Goal: Task Accomplishment & Management: Use online tool/utility

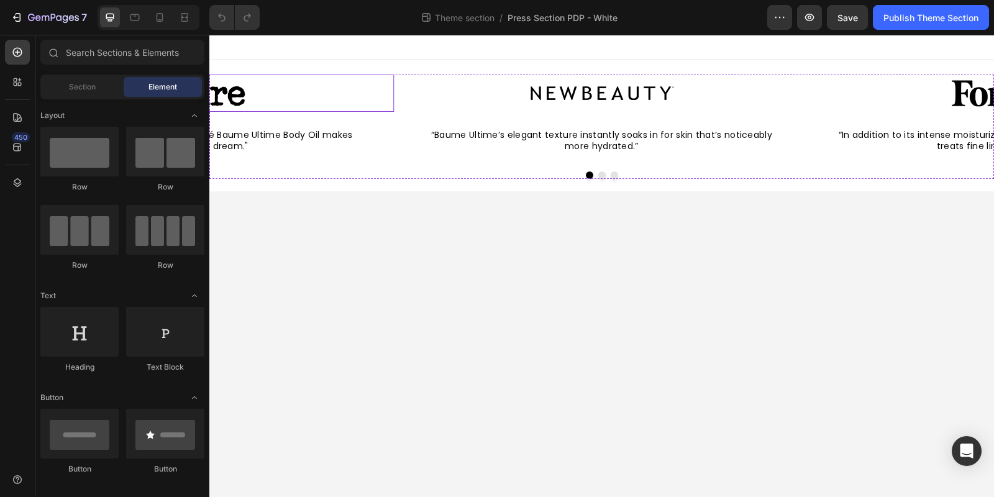
click at [362, 81] on div at bounding box center [201, 93] width 385 height 37
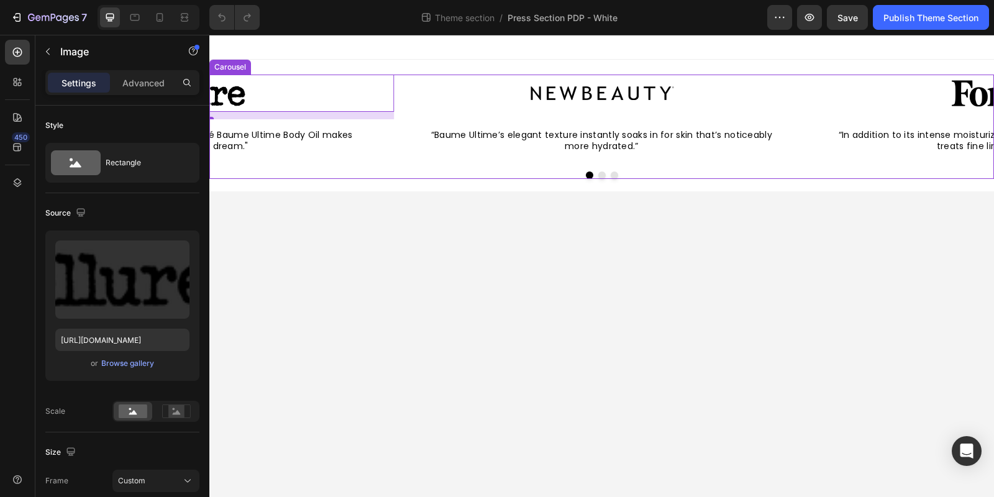
click at [396, 83] on div "Image “Baume Ultime’s elegant texture instantly soaks in for skin that’s notice…" at bounding box center [601, 118] width 785 height 87
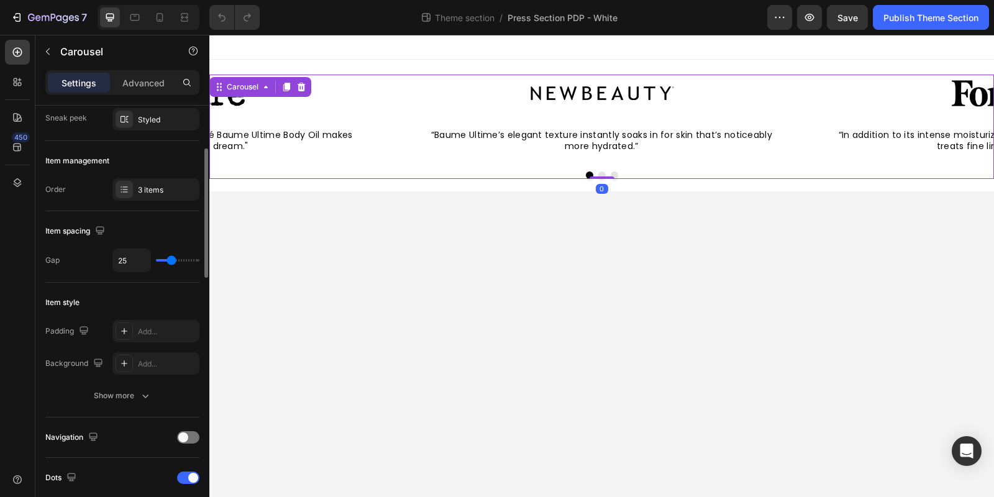
scroll to position [127, 0]
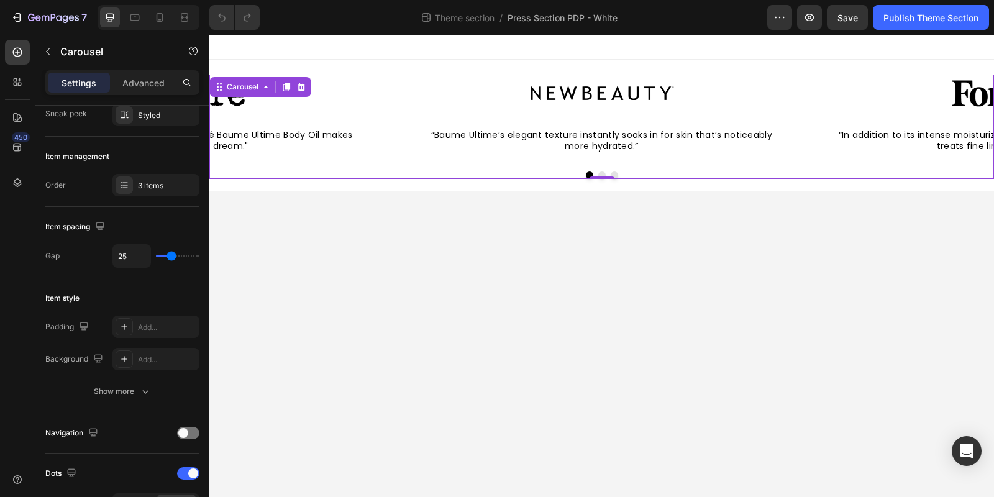
click at [453, 340] on body "Image “Baume Ultime’s elegant texture instantly soaks in for skin that’s notice…" at bounding box center [601, 266] width 785 height 462
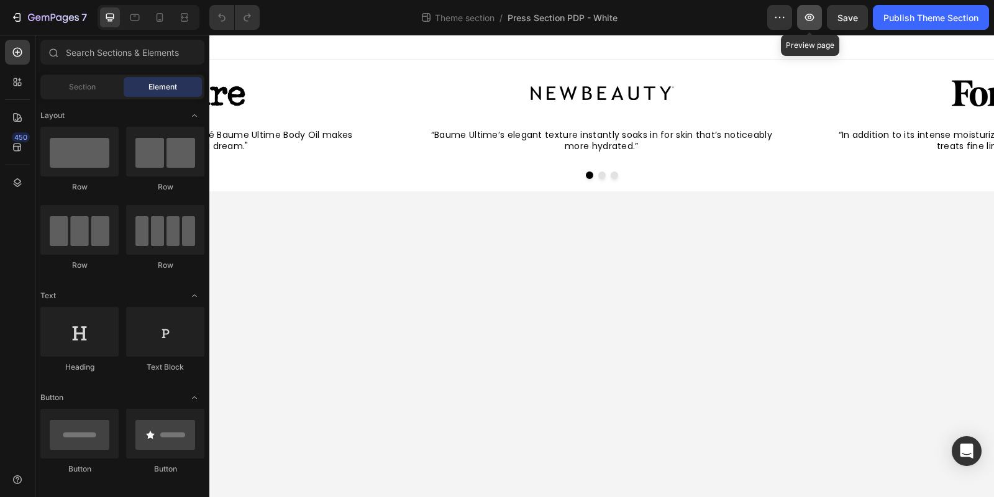
click at [810, 11] on button "button" at bounding box center [809, 17] width 25 height 25
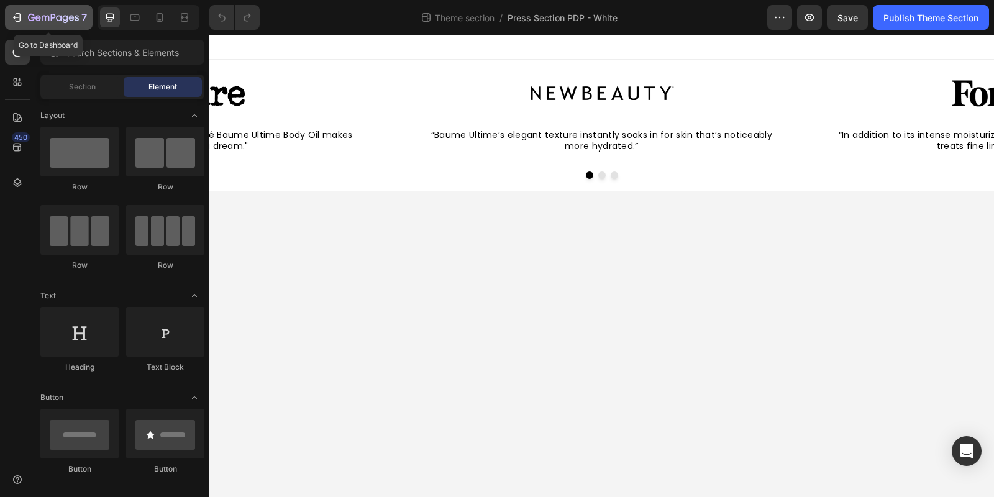
click at [45, 19] on icon "button" at bounding box center [45, 19] width 7 height 6
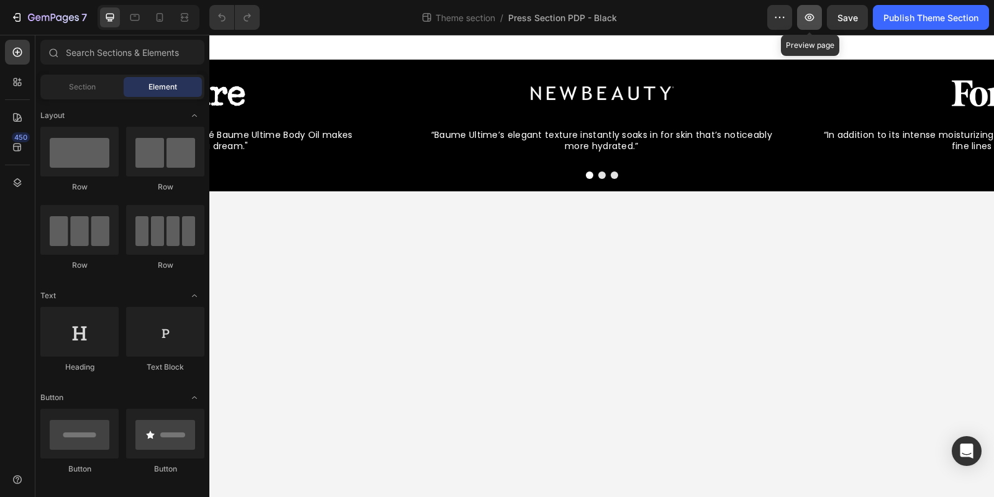
click at [804, 22] on icon "button" at bounding box center [809, 17] width 12 height 12
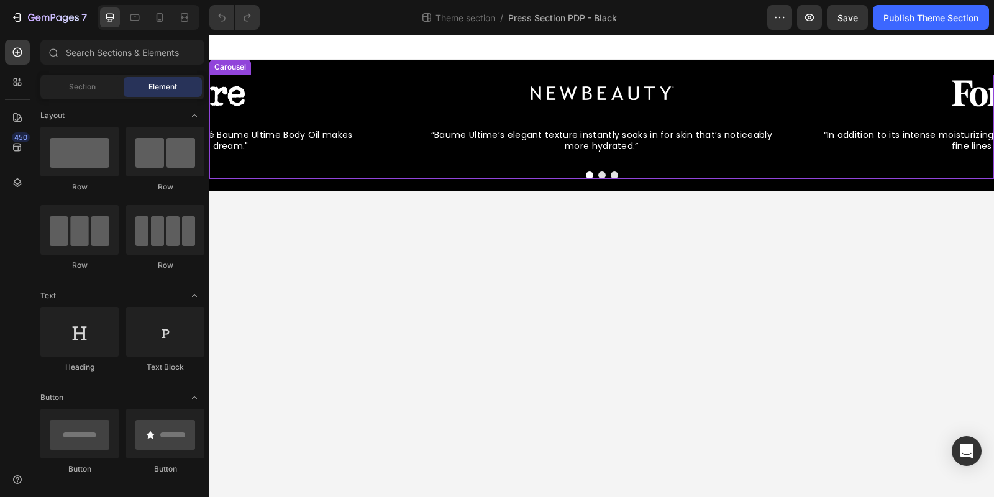
click at [390, 163] on div "Image “Baume Ultime’s elegant texture instantly soaks in for skin that’s notice…" at bounding box center [601, 127] width 785 height 104
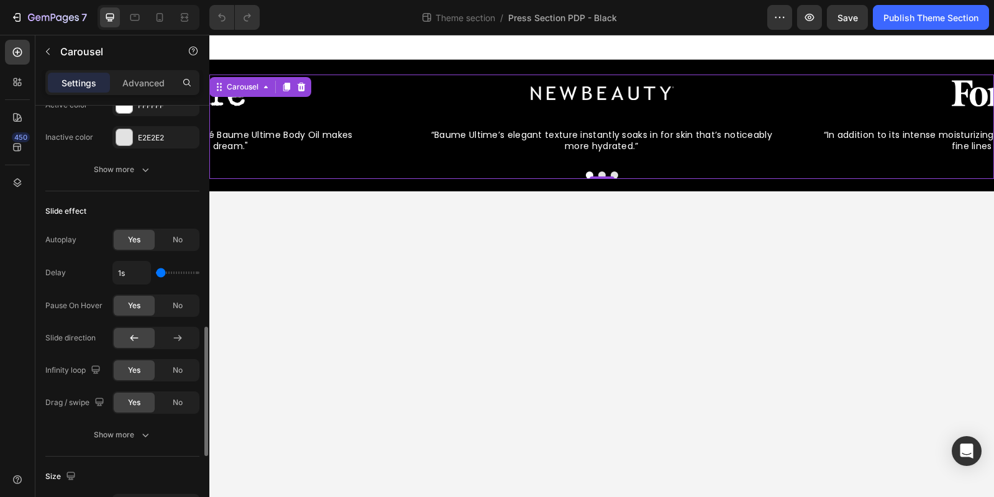
scroll to position [601, 0]
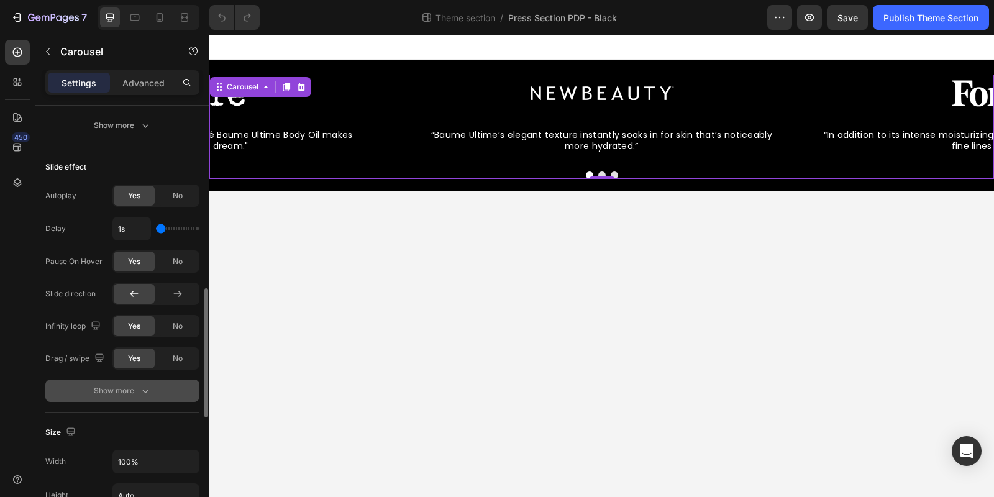
click at [116, 385] on div "Show more" at bounding box center [123, 391] width 58 height 12
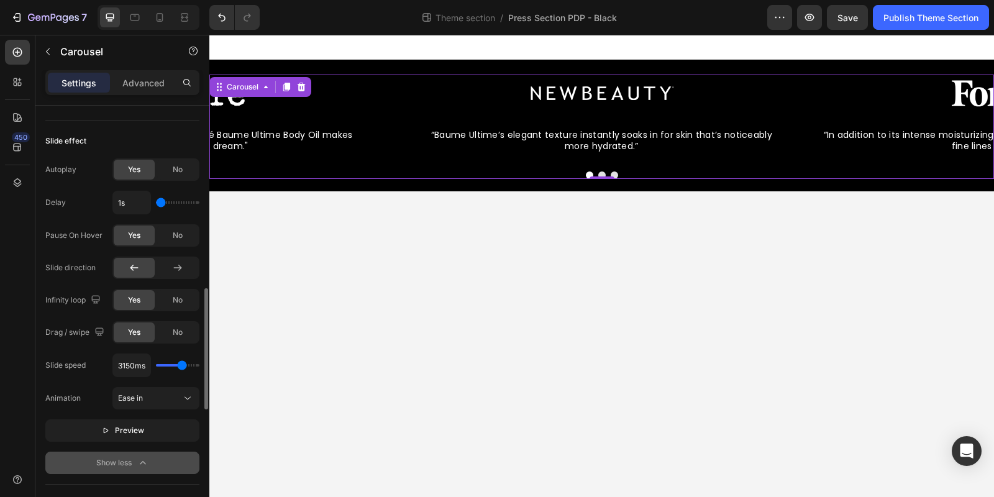
scroll to position [634, 0]
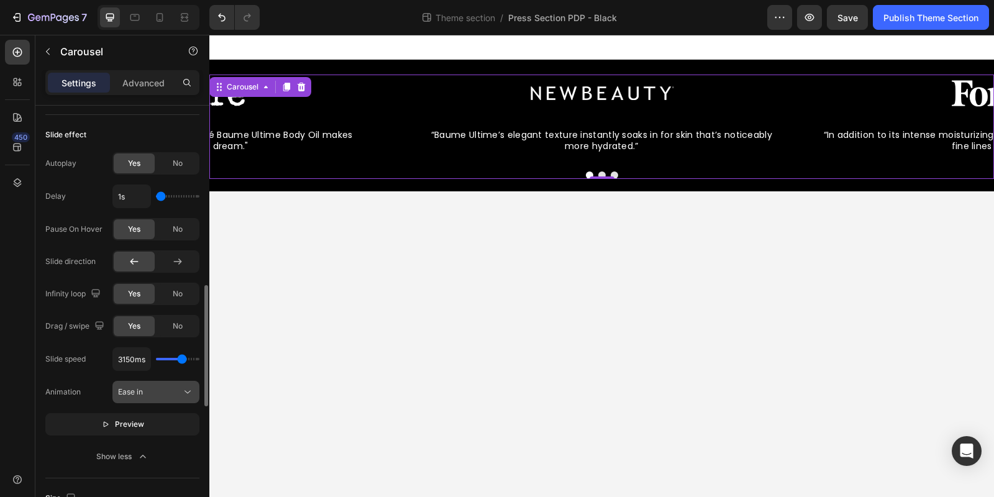
click at [172, 388] on div "Ease in" at bounding box center [149, 391] width 63 height 11
click at [158, 389] on div "Ease in" at bounding box center [149, 391] width 63 height 11
click at [134, 419] on span "Preview" at bounding box center [129, 424] width 29 height 12
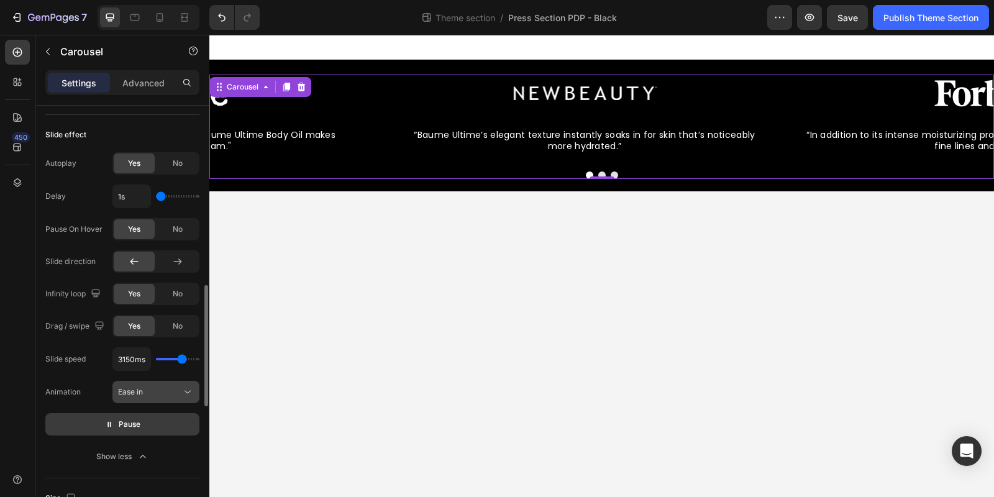
click at [149, 386] on div "Ease in" at bounding box center [149, 391] width 63 height 11
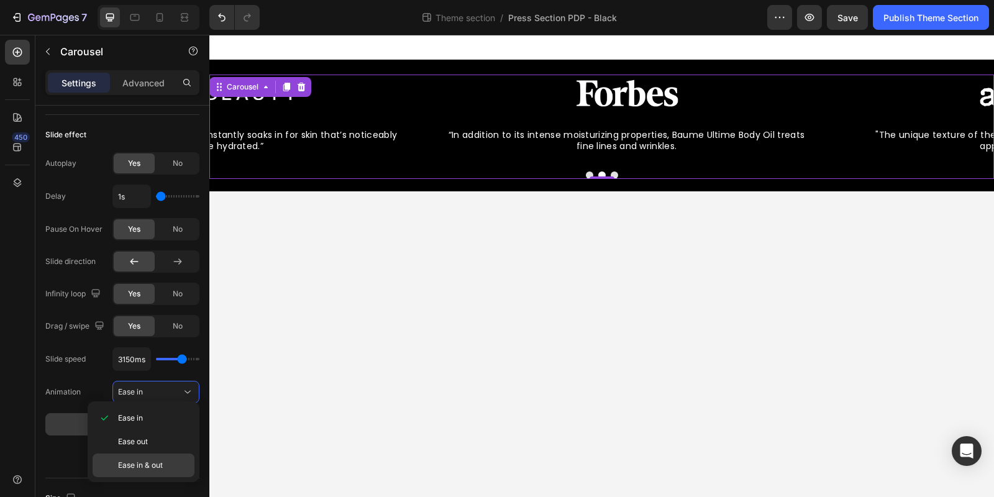
click at [155, 462] on span "Ease in & out" at bounding box center [140, 465] width 45 height 11
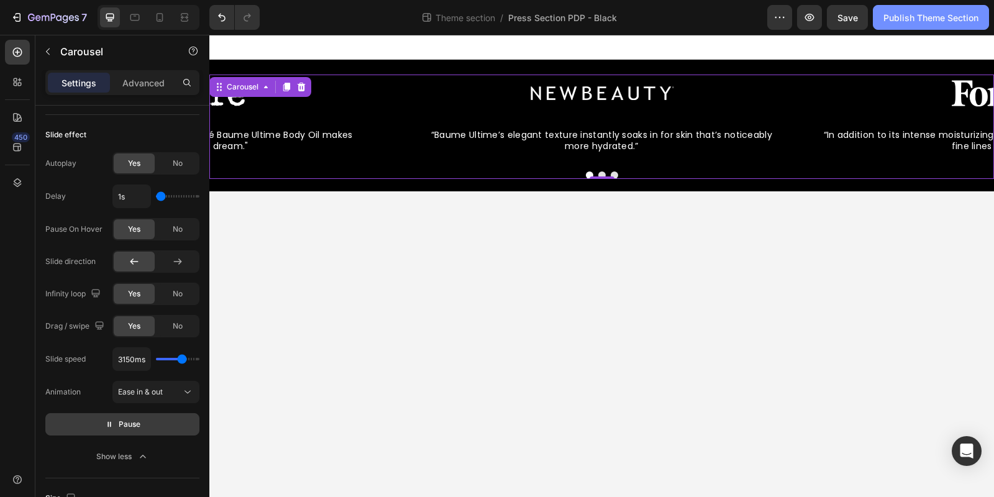
click at [890, 11] on div "Publish Theme Section" at bounding box center [930, 17] width 95 height 13
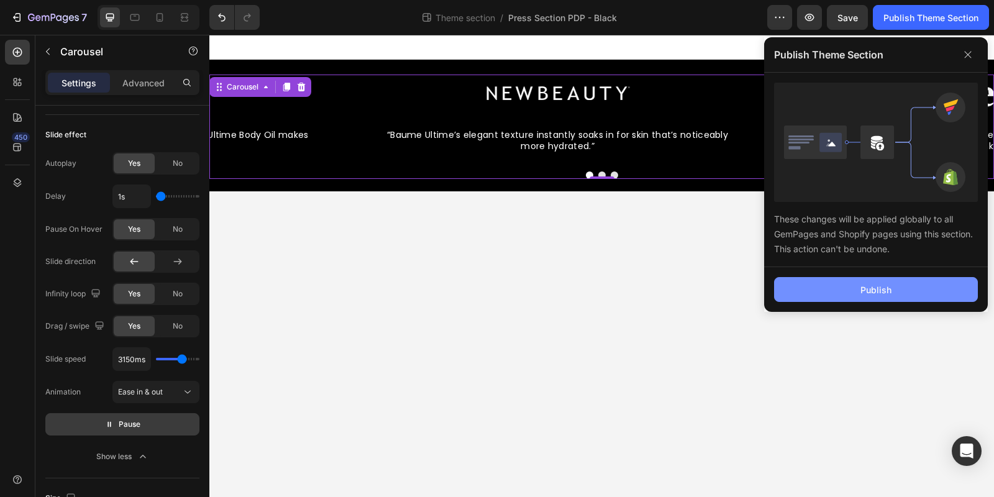
click at [808, 296] on button "Publish" at bounding box center [876, 289] width 204 height 25
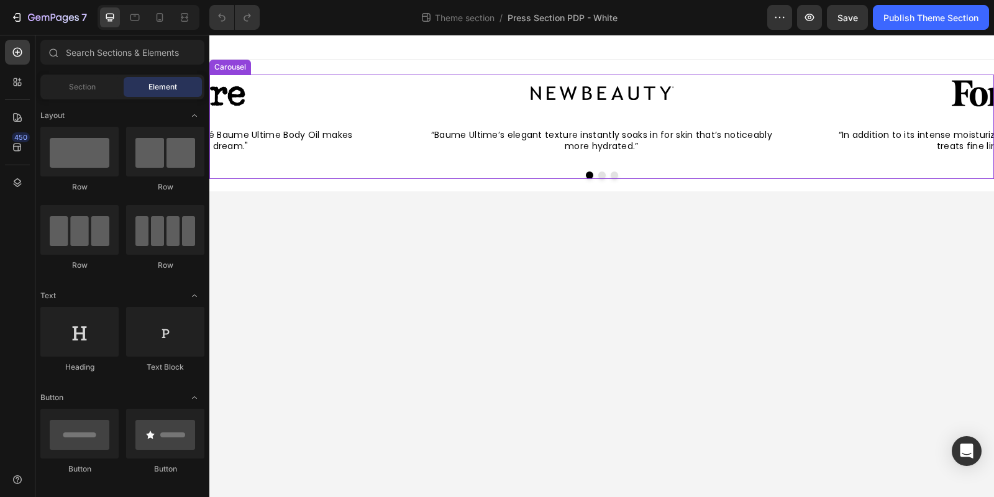
click at [395, 83] on div "Image “Baume Ultime’s elegant texture instantly soaks in for skin that’s notice…" at bounding box center [601, 118] width 785 height 87
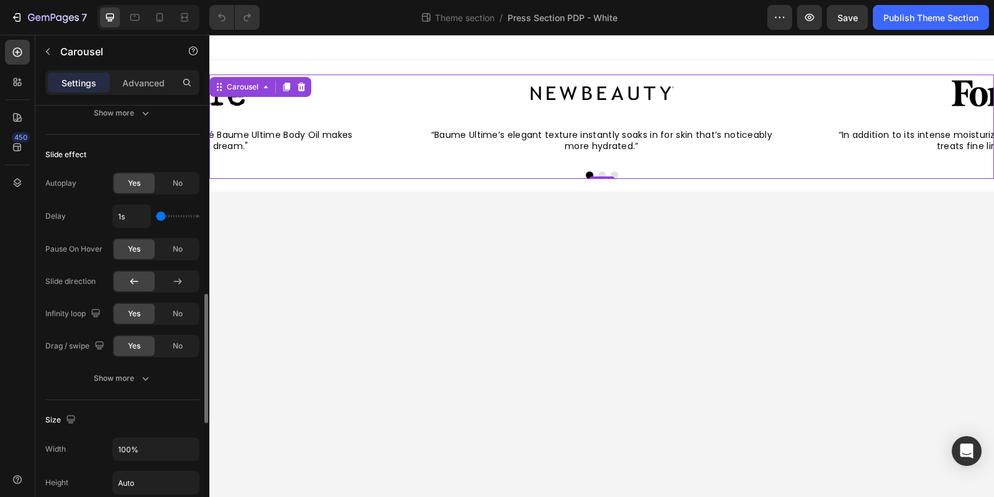
scroll to position [618, 0]
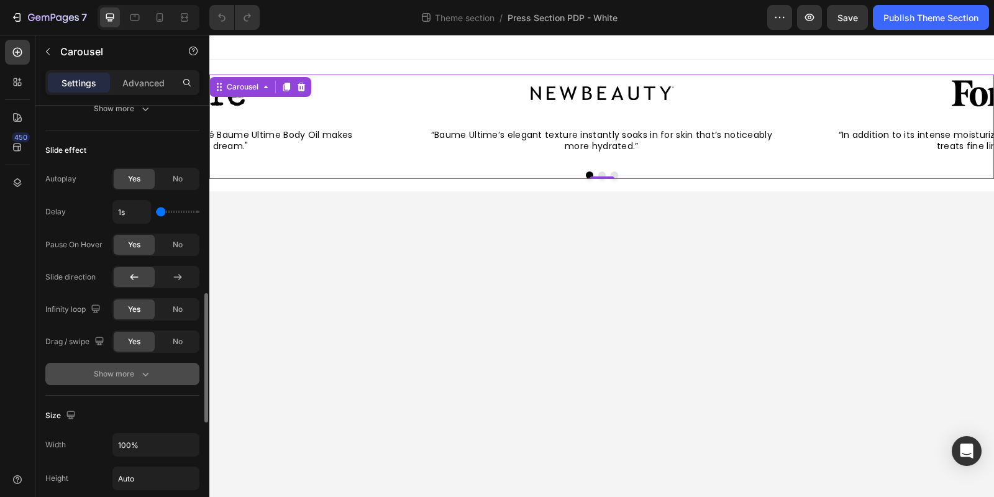
click at [137, 368] on div "Show more" at bounding box center [123, 374] width 58 height 12
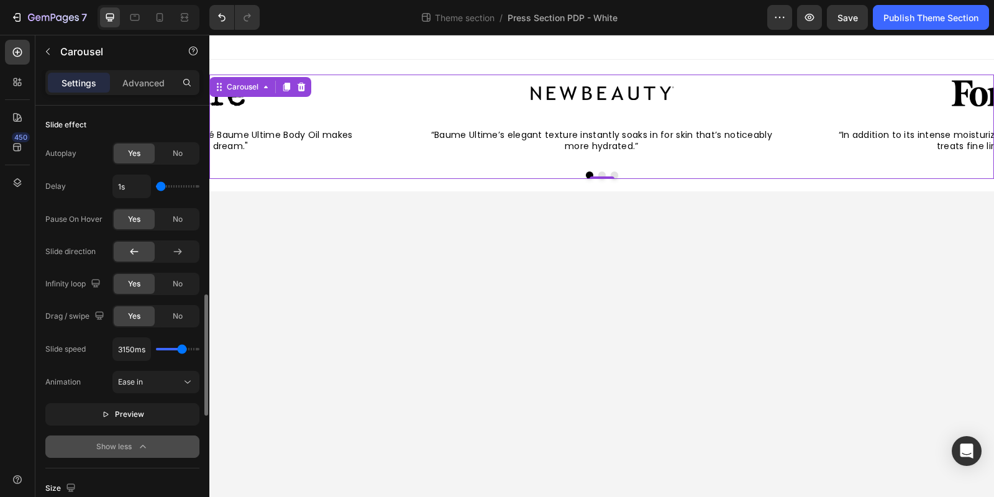
scroll to position [649, 0]
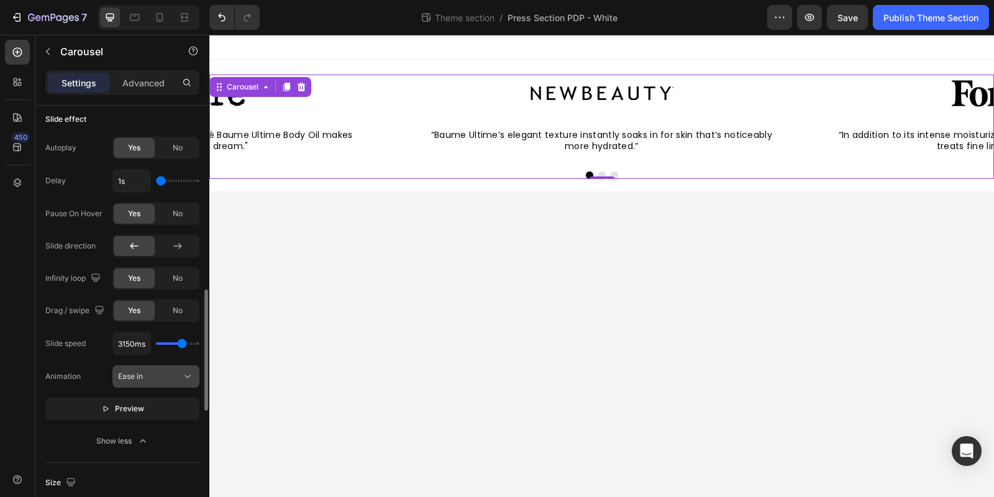
click at [163, 370] on div "Ease in" at bounding box center [156, 376] width 76 height 12
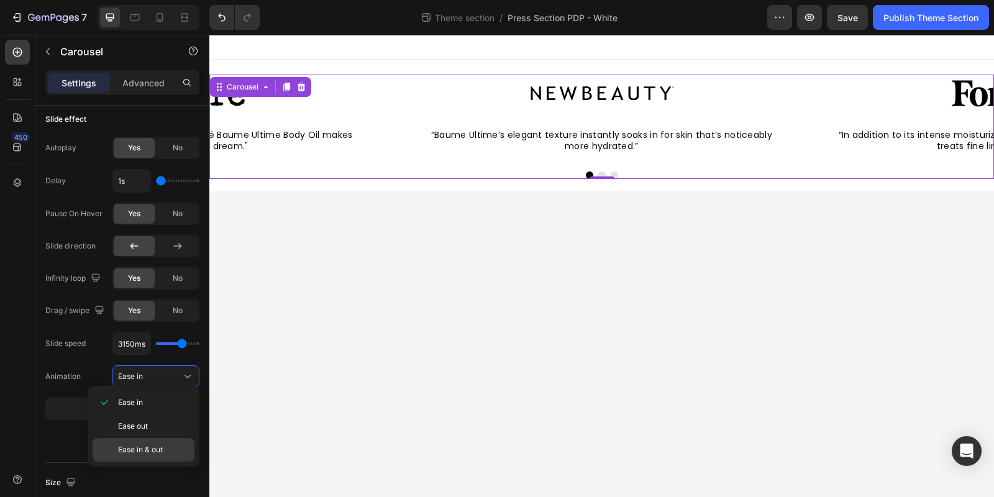
click at [160, 455] on div "Ease in & out" at bounding box center [144, 450] width 102 height 24
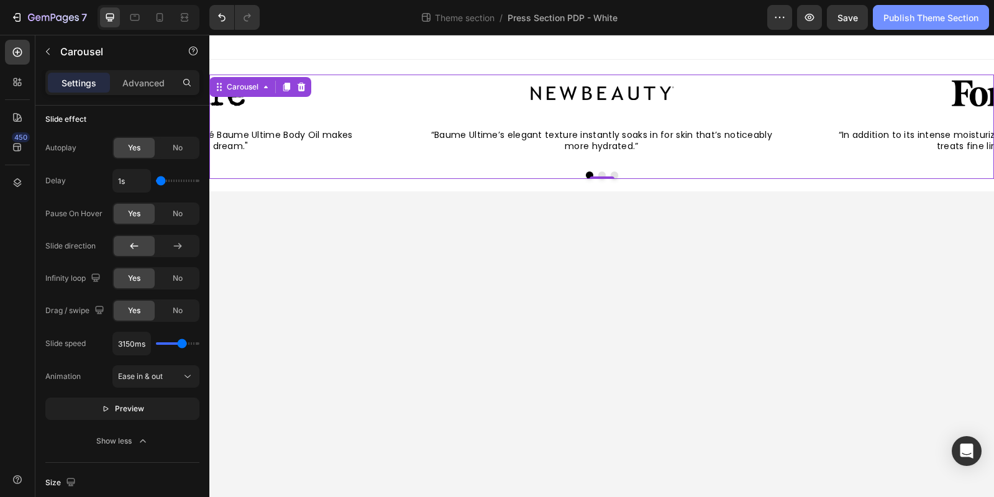
click at [899, 12] on div "Publish Theme Section" at bounding box center [930, 17] width 95 height 13
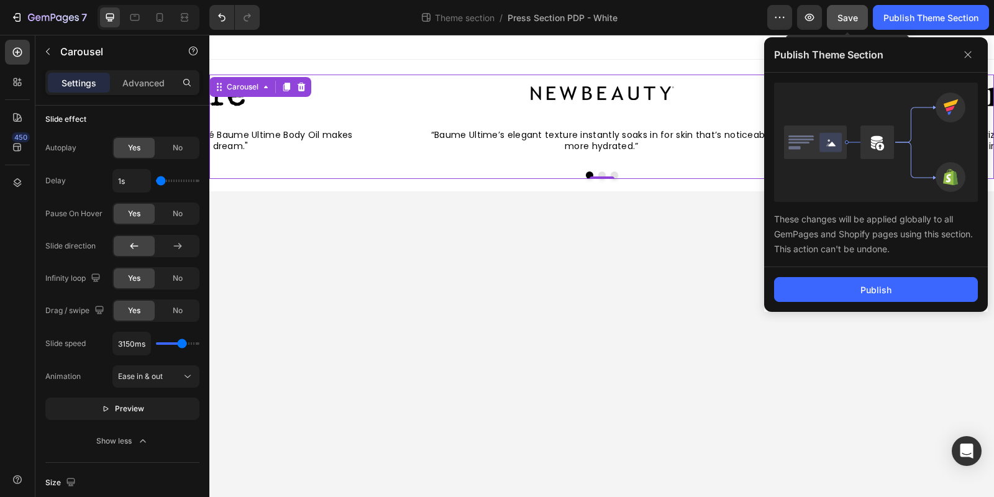
click at [852, 23] on div "Save" at bounding box center [848, 17] width 21 height 13
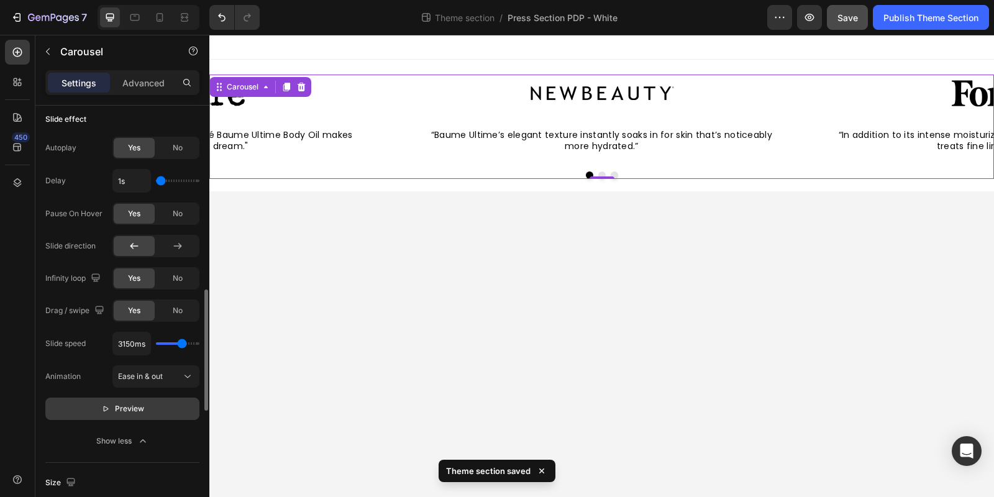
click at [122, 404] on span "Preview" at bounding box center [129, 409] width 29 height 12
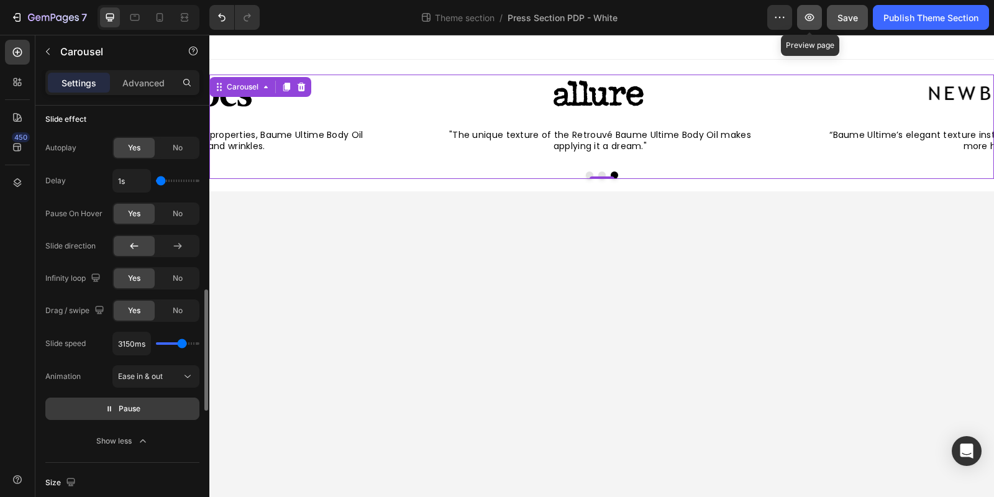
click at [816, 14] on button "button" at bounding box center [809, 17] width 25 height 25
